Goal: Task Accomplishment & Management: Manage account settings

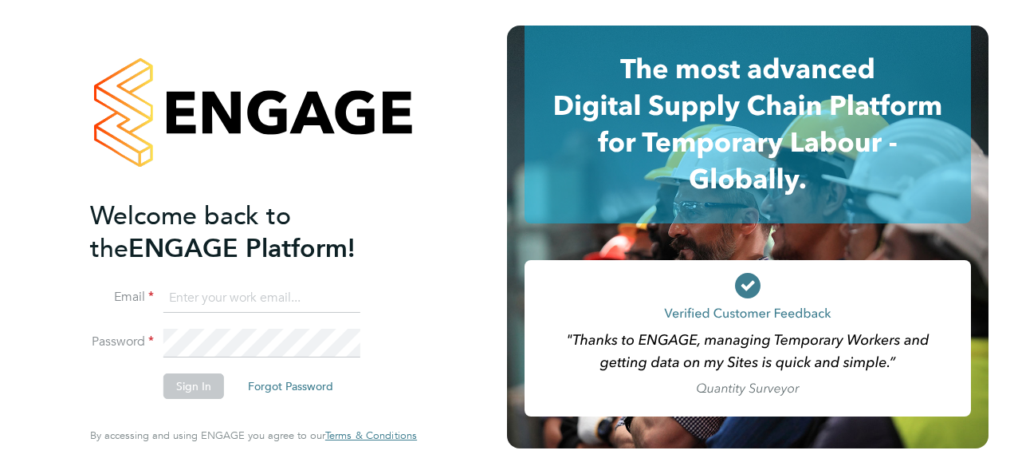
type input "[EMAIL_ADDRESS][DOMAIN_NAME]"
click at [292, 300] on input "[EMAIL_ADDRESS][DOMAIN_NAME]" at bounding box center [261, 298] width 197 height 29
click at [183, 390] on button "Sign In" at bounding box center [193, 386] width 61 height 26
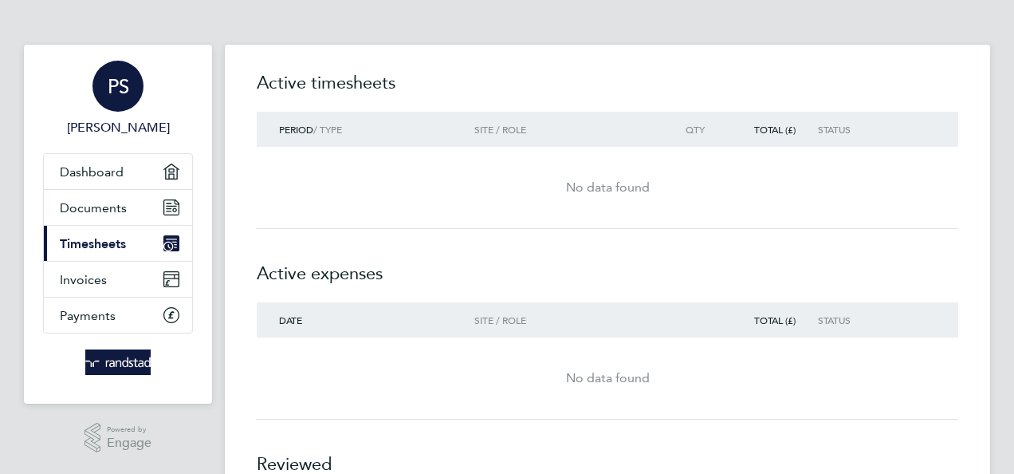
click at [112, 94] on span "PS" at bounding box center [119, 86] width 22 height 21
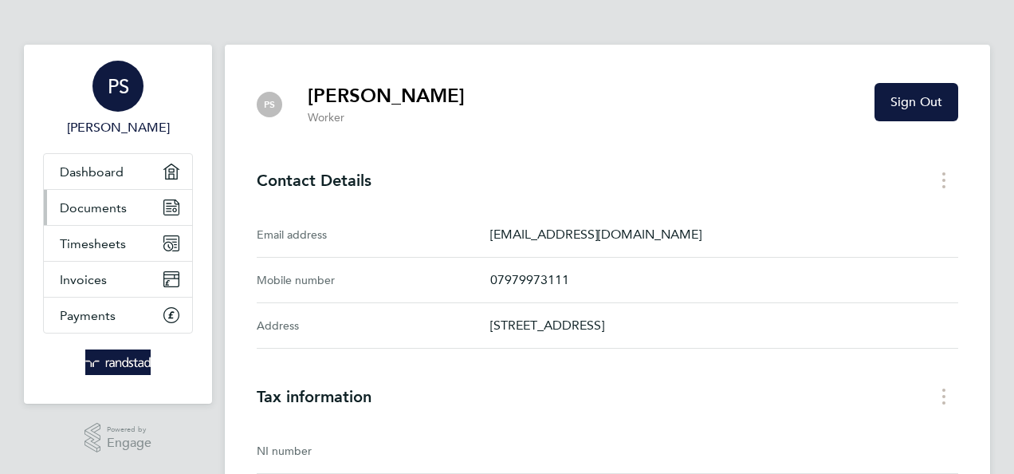
click at [97, 211] on span "Documents" at bounding box center [93, 207] width 67 height 15
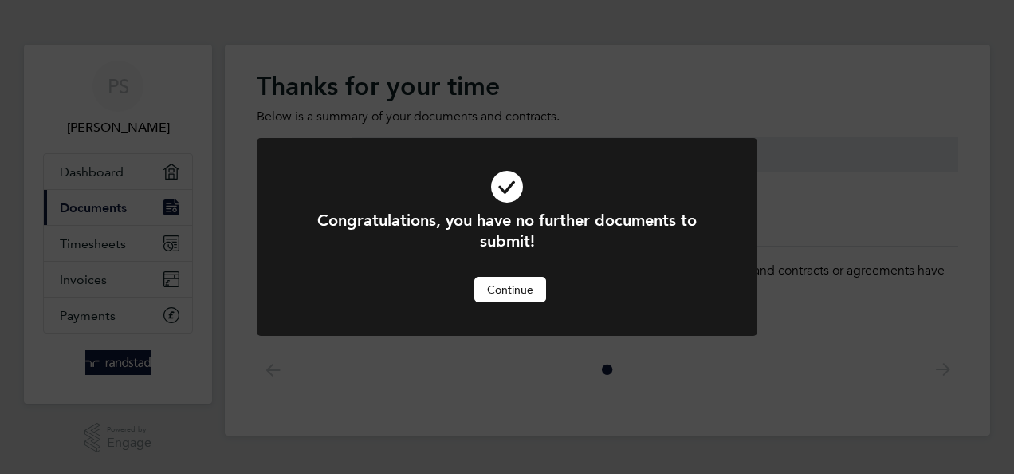
click at [83, 252] on div "Congratulations, you have no further documents to submit! Cancel Continue" at bounding box center [507, 237] width 1014 height 474
click at [85, 240] on div "Congratulations, you have no further documents to submit! Cancel Continue" at bounding box center [507, 237] width 1014 height 474
click at [517, 287] on button "Continue" at bounding box center [510, 290] width 72 height 26
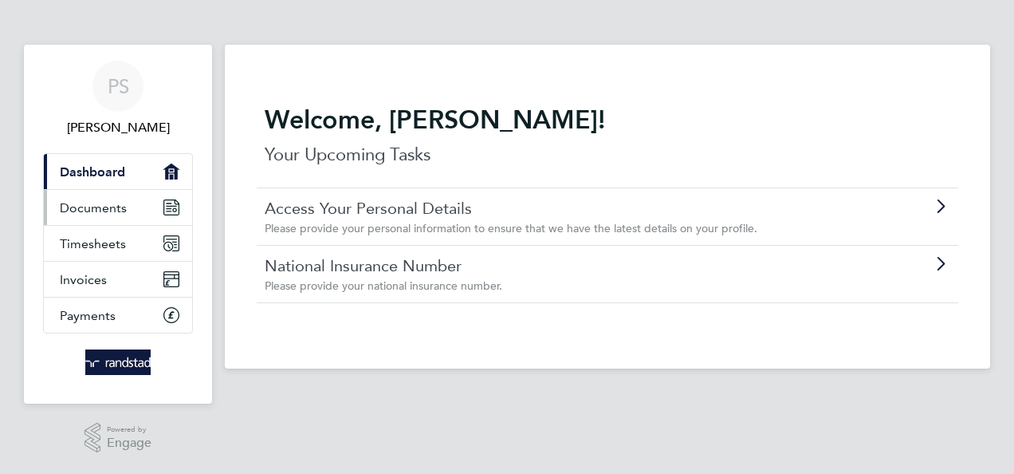
click at [99, 203] on span "Documents" at bounding box center [93, 207] width 67 height 15
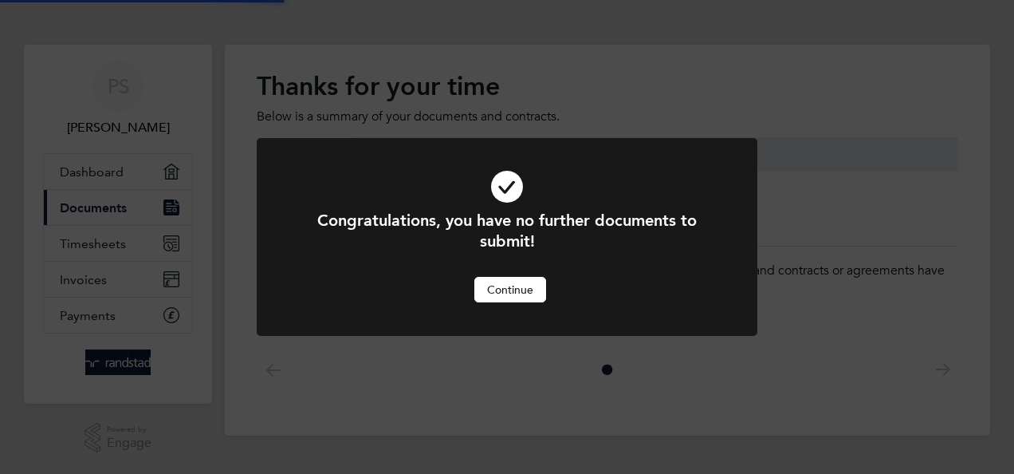
click at [91, 252] on div "Congratulations, you have no further documents to submit! Cancel Continue" at bounding box center [507, 237] width 1014 height 474
drag, startPoint x: 517, startPoint y: 292, endPoint x: 338, endPoint y: 273, distance: 179.7
click at [515, 292] on button "Continue" at bounding box center [510, 290] width 72 height 26
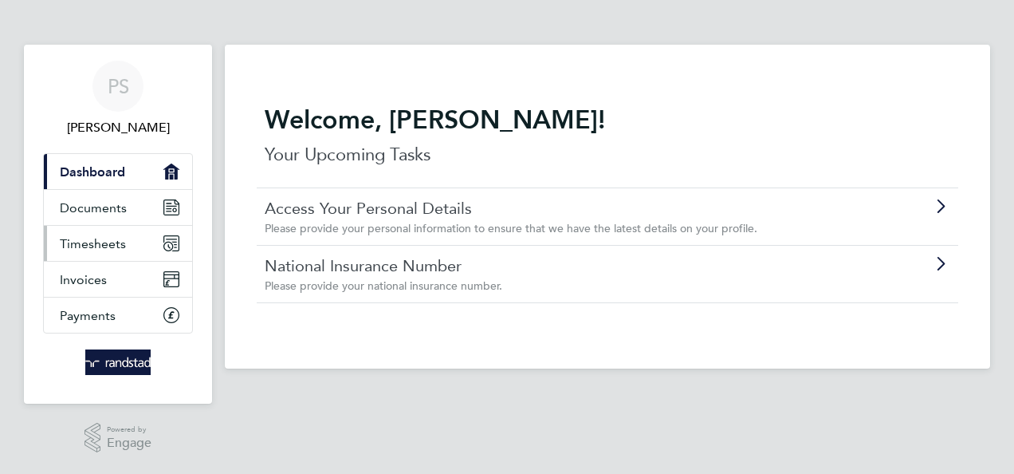
click at [97, 247] on span "Timesheets" at bounding box center [93, 243] width 66 height 15
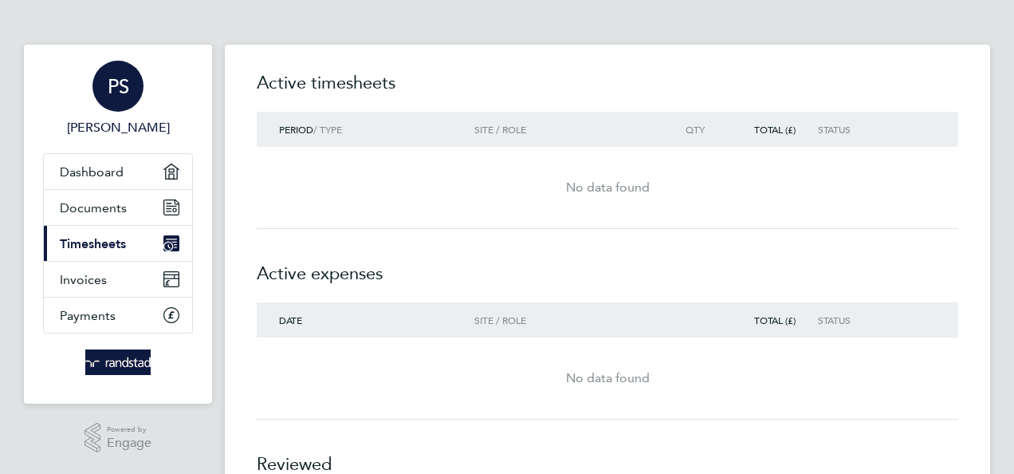
click at [123, 99] on div "PS" at bounding box center [118, 86] width 51 height 51
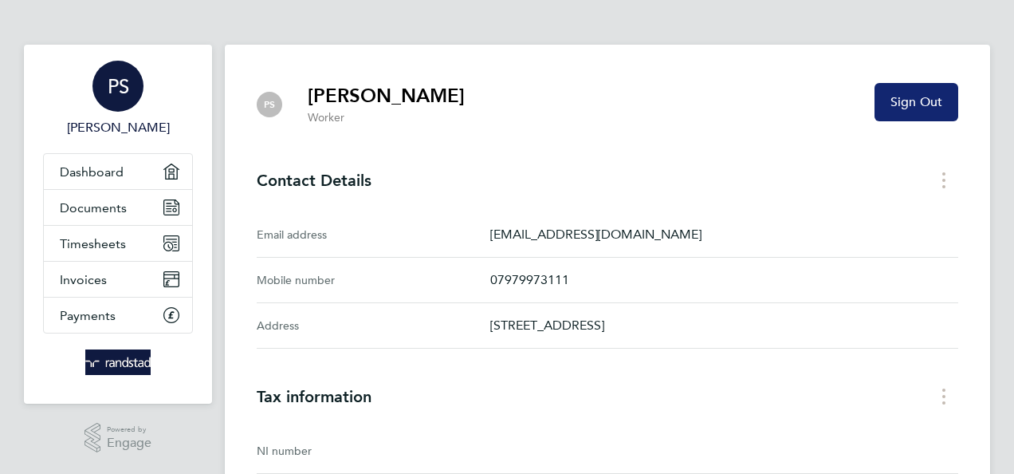
click at [911, 94] on span "Sign Out" at bounding box center [917, 102] width 52 height 16
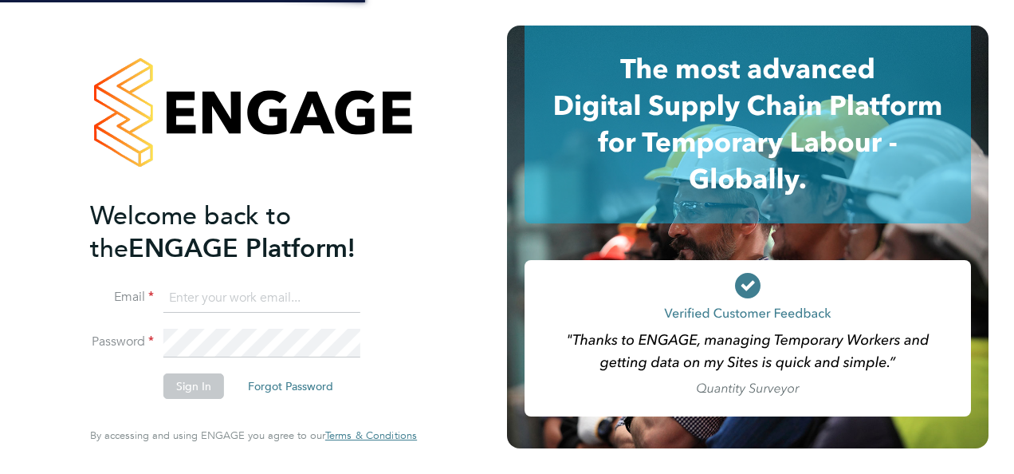
type input "[EMAIL_ADDRESS][DOMAIN_NAME]"
